Goal: Task Accomplishment & Management: Use online tool/utility

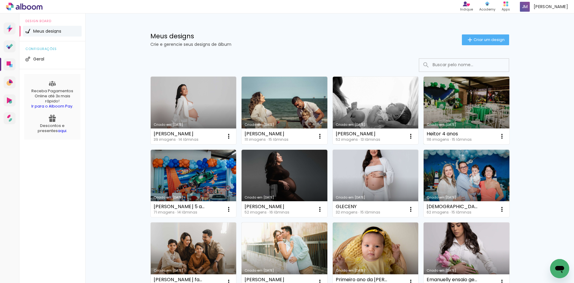
click at [452, 117] on link "Criado em [DATE]" at bounding box center [467, 111] width 86 height 68
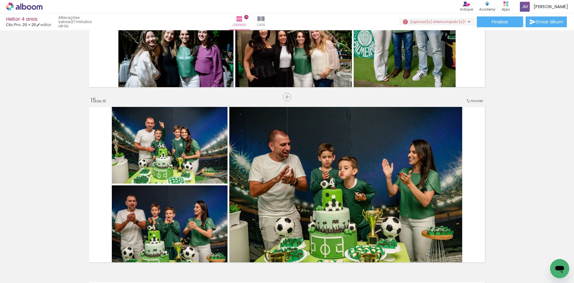
scroll to position [2214, 0]
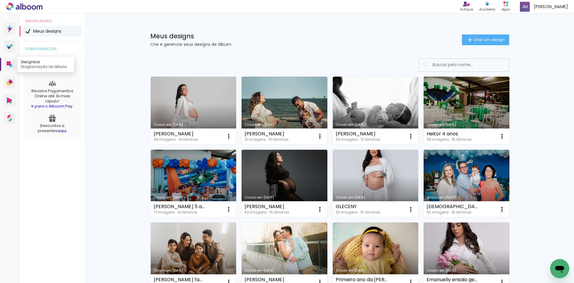
click at [12, 63] on icon at bounding box center [10, 64] width 6 height 6
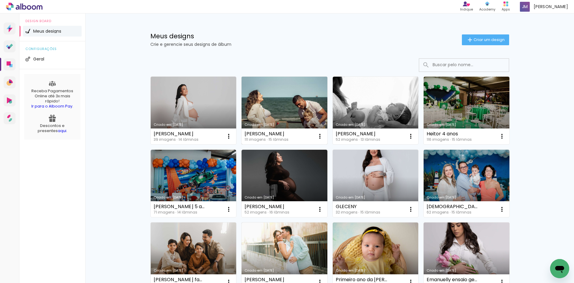
click at [279, 104] on link "Criado em [DATE]" at bounding box center [285, 111] width 86 height 68
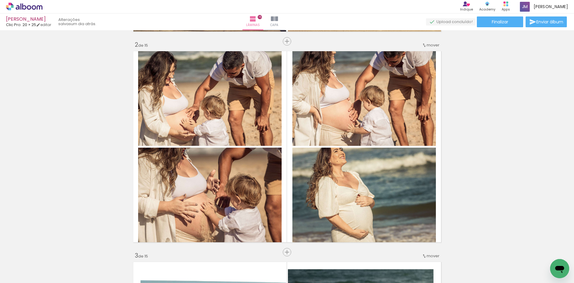
scroll to position [269, 0]
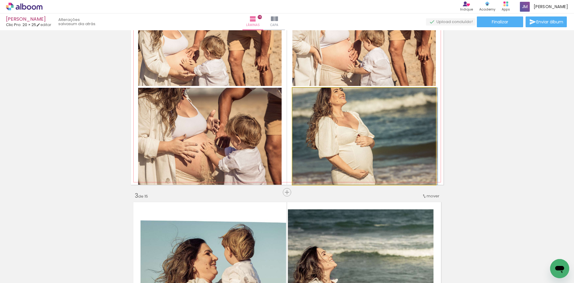
drag, startPoint x: 386, startPoint y: 124, endPoint x: 387, endPoint y: 132, distance: 7.8
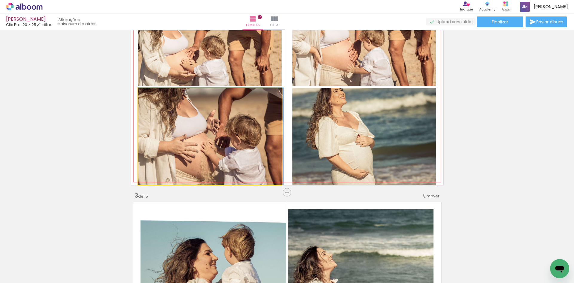
drag, startPoint x: 226, startPoint y: 148, endPoint x: 283, endPoint y: 118, distance: 64.6
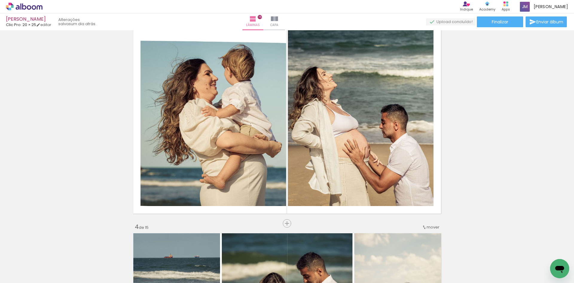
scroll to position [419, 0]
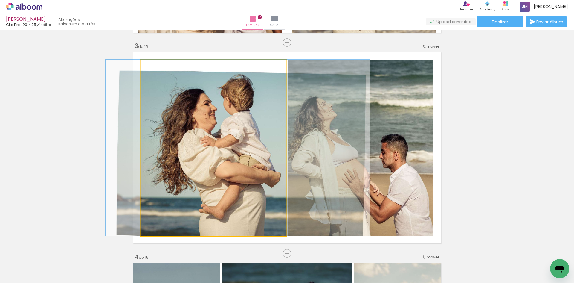
drag, startPoint x: 262, startPoint y: 138, endPoint x: 261, endPoint y: 116, distance: 21.3
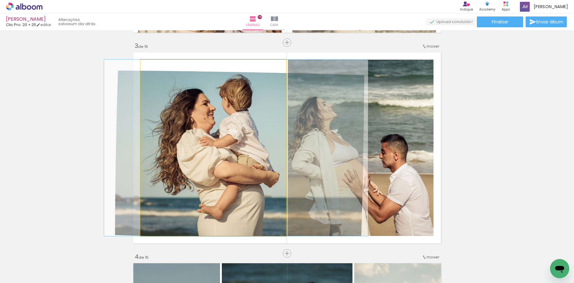
click at [155, 68] on div at bounding box center [155, 66] width 10 height 10
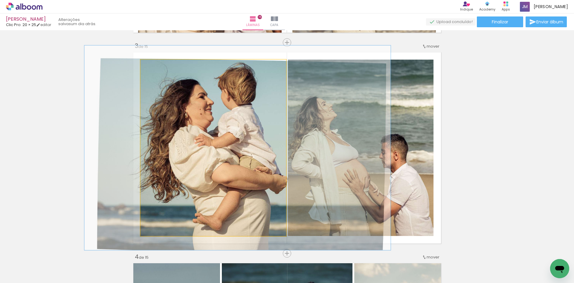
drag, startPoint x: 155, startPoint y: 67, endPoint x: 190, endPoint y: 115, distance: 59.1
type paper-slider "117"
click at [159, 67] on div at bounding box center [158, 66] width 10 height 10
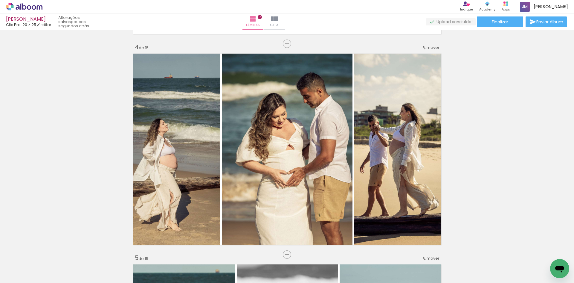
scroll to position [658, 0]
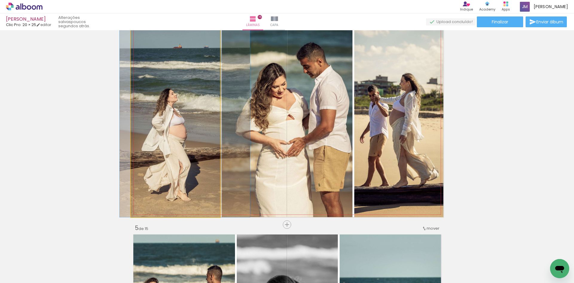
drag, startPoint x: 190, startPoint y: 127, endPoint x: 200, endPoint y: 127, distance: 9.3
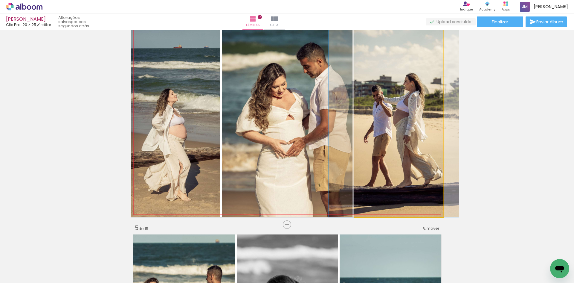
drag, startPoint x: 415, startPoint y: 121, endPoint x: 419, endPoint y: 121, distance: 3.9
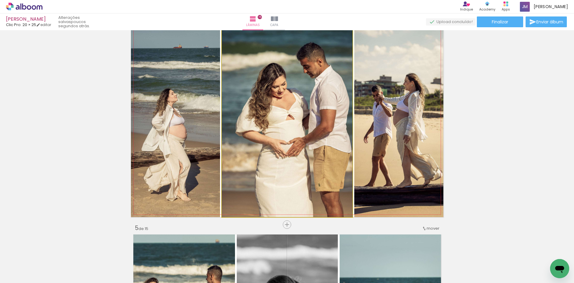
drag, startPoint x: 322, startPoint y: 116, endPoint x: 311, endPoint y: 115, distance: 11.4
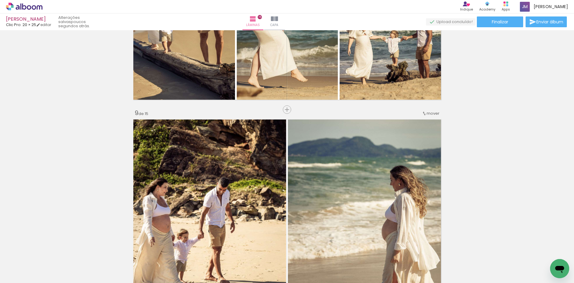
scroll to position [1705, 0]
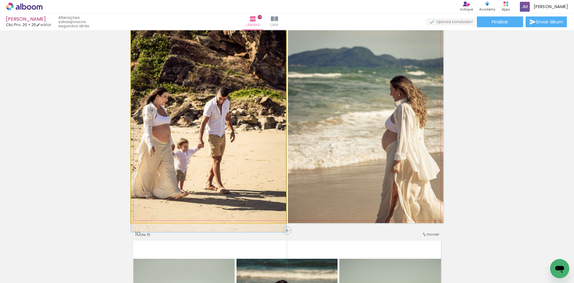
drag, startPoint x: 263, startPoint y: 124, endPoint x: 334, endPoint y: 118, distance: 71.4
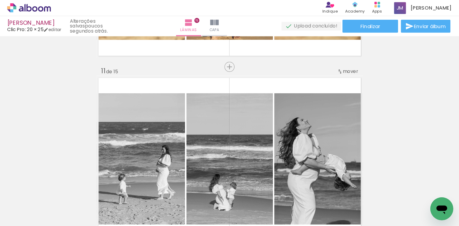
scroll to position [1525, 0]
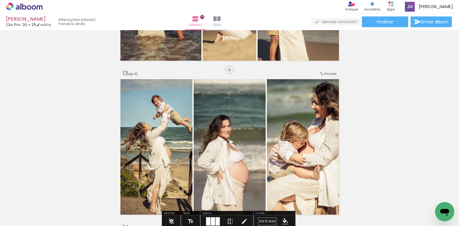
scroll to position [1867, 0]
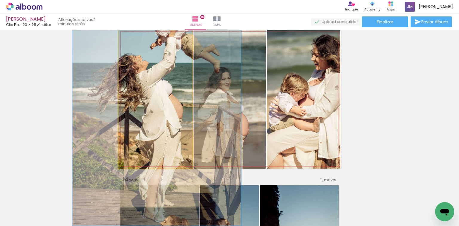
drag, startPoint x: 133, startPoint y: 36, endPoint x: 147, endPoint y: 49, distance: 19.5
click at [152, 40] on div at bounding box center [151, 36] width 10 height 10
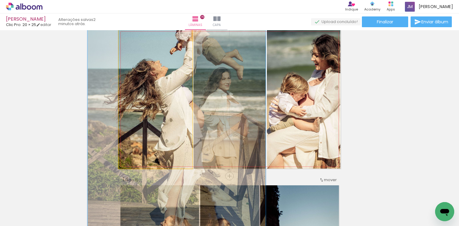
drag, startPoint x: 142, startPoint y: 66, endPoint x: 158, endPoint y: 74, distance: 17.7
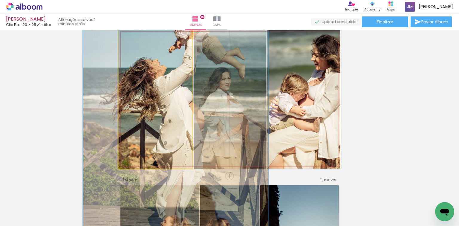
drag, startPoint x: 153, startPoint y: 38, endPoint x: 158, endPoint y: 63, distance: 24.8
click at [162, 42] on quentale-photo at bounding box center [156, 99] width 74 height 139
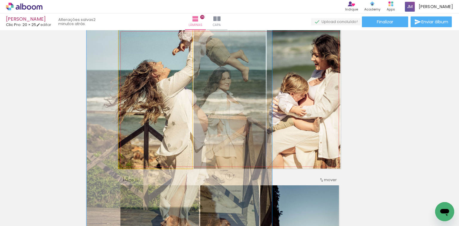
drag, startPoint x: 155, startPoint y: 74, endPoint x: 163, endPoint y: 78, distance: 8.8
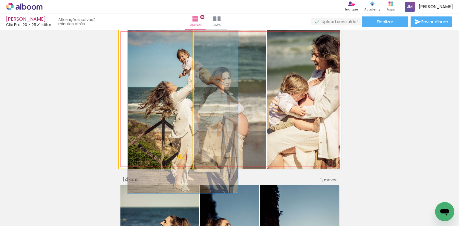
drag, startPoint x: 154, startPoint y: 36, endPoint x: 136, endPoint y: 38, distance: 18.7
type paper-slider "121"
click at [136, 38] on div at bounding box center [136, 35] width 5 height 5
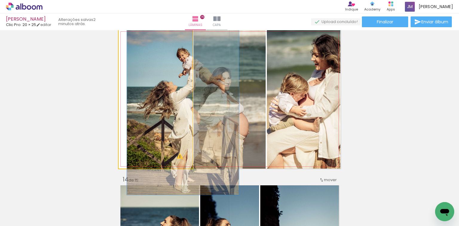
click at [137, 36] on div at bounding box center [137, 35] width 5 height 5
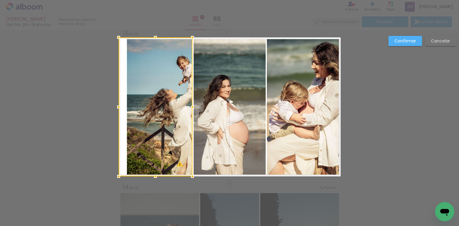
click at [156, 57] on div at bounding box center [156, 106] width 74 height 139
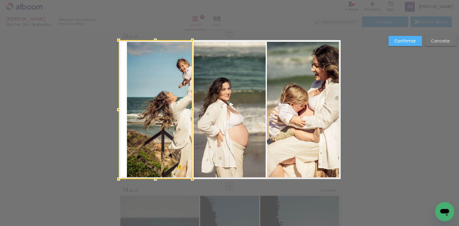
click at [156, 57] on div at bounding box center [156, 109] width 74 height 139
click at [440, 37] on paper-button "Cancelar" at bounding box center [440, 41] width 31 height 10
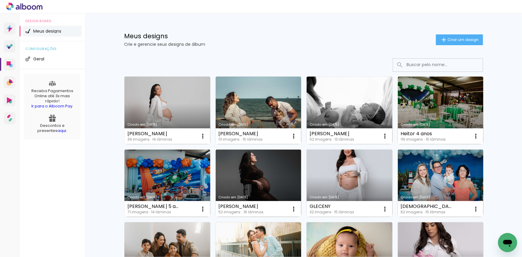
click at [156, 81] on link "Criado em [DATE]" at bounding box center [167, 111] width 86 height 68
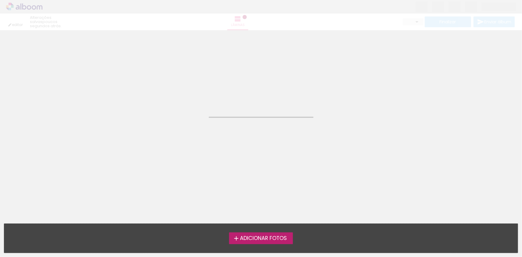
type input "Todas as fotos"
